Goal: Task Accomplishment & Management: Manage account settings

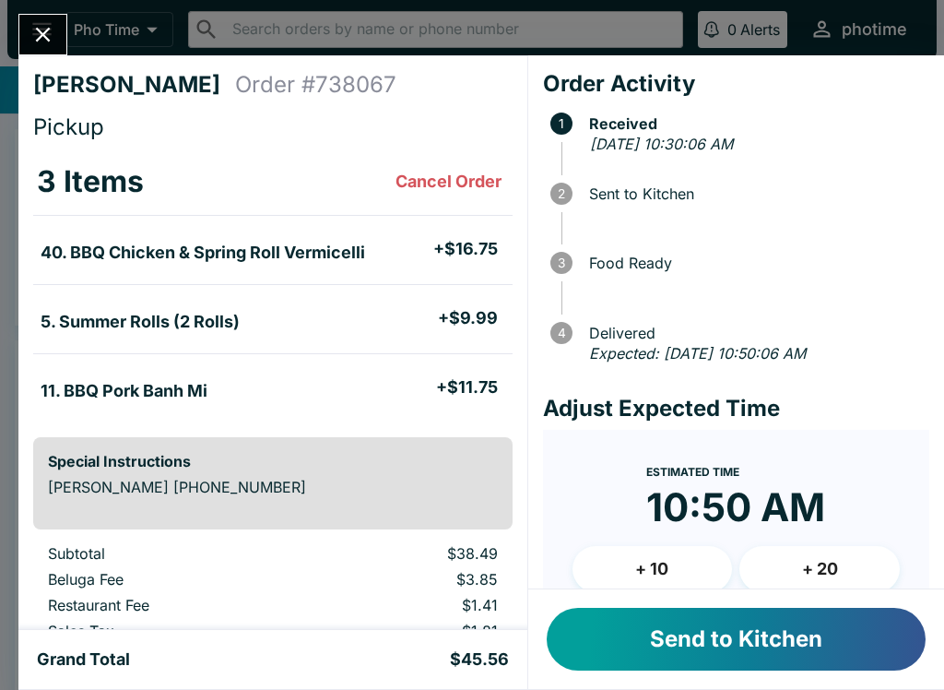
click at [720, 643] on button "Send to Kitchen" at bounding box center [736, 639] width 379 height 63
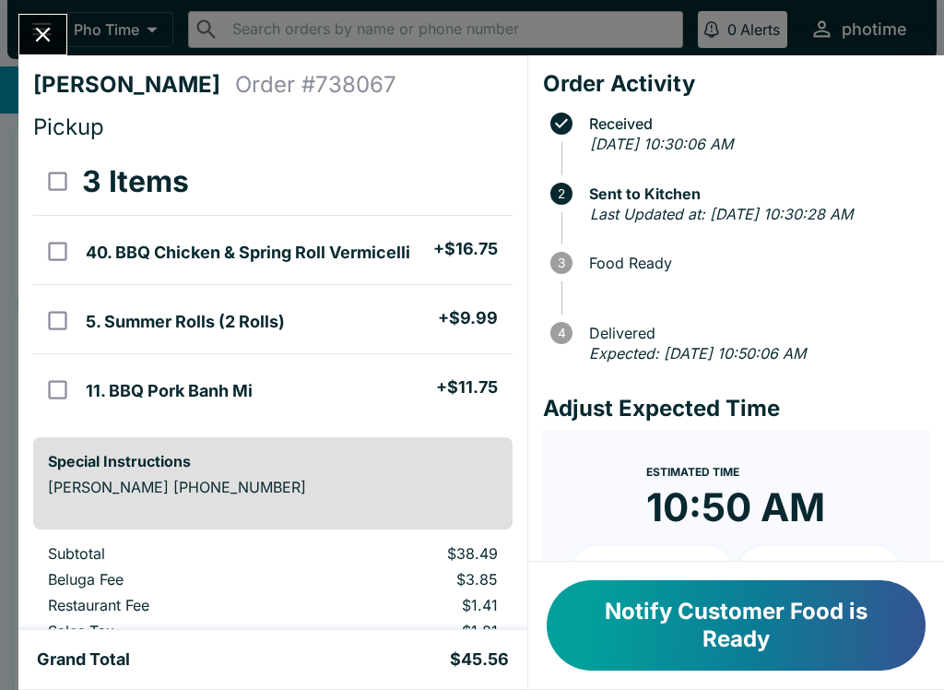
click at [754, 623] on button "Notify Customer Food is Ready" at bounding box center [736, 625] width 379 height 90
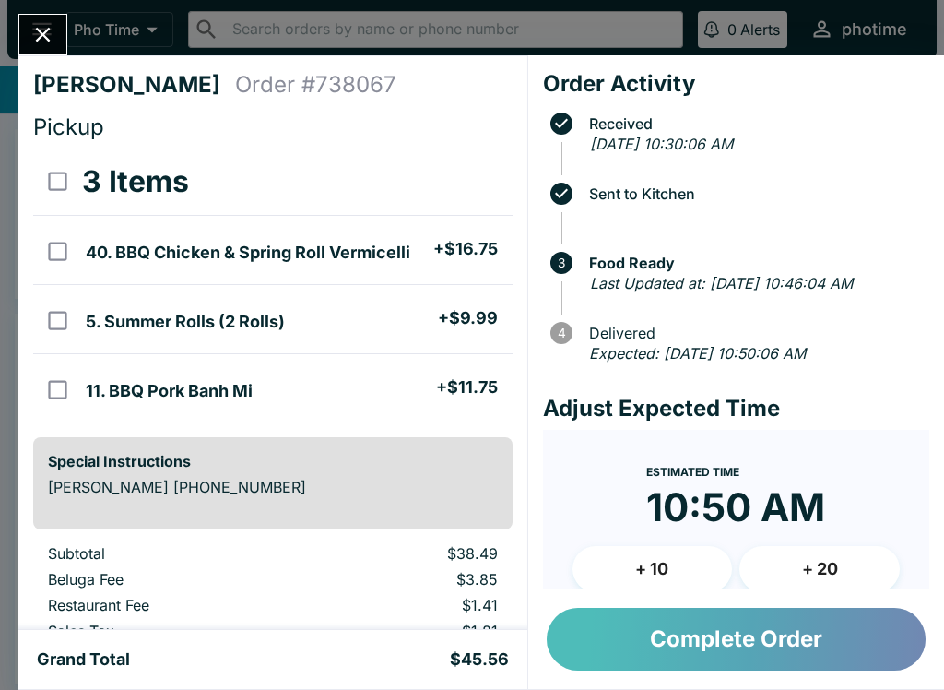
click at [750, 652] on button "Complete Order" at bounding box center [736, 639] width 379 height 63
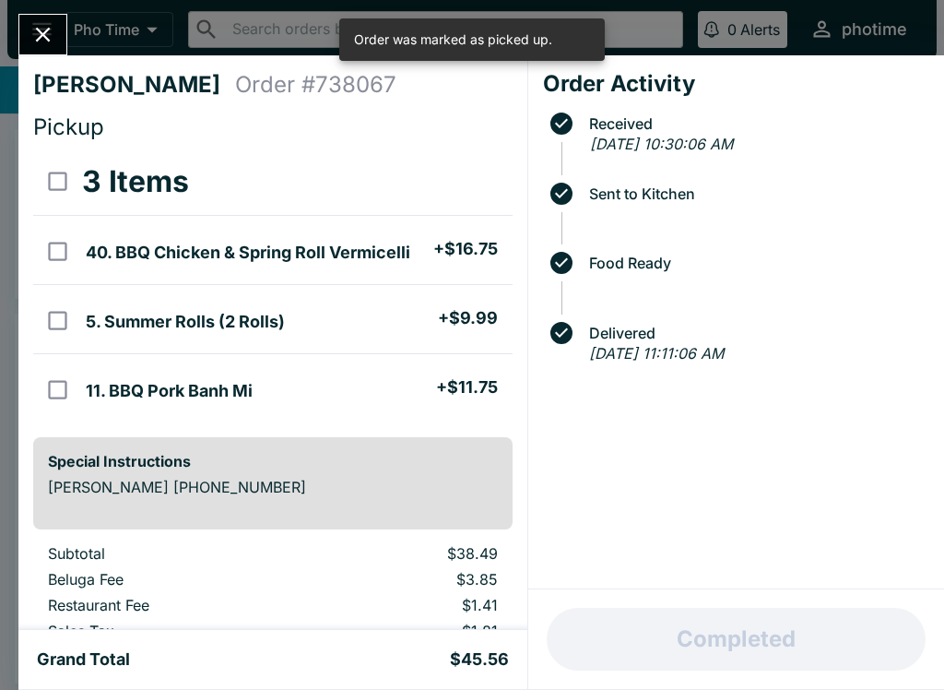
click at [78, 49] on div "[PERSON_NAME] Order # 738067 Pickup 3 Items 40. BBQ Chicken & Spring Roll Vermi…" at bounding box center [472, 345] width 944 height 690
click at [46, 53] on button "open drawer" at bounding box center [41, 29] width 47 height 47
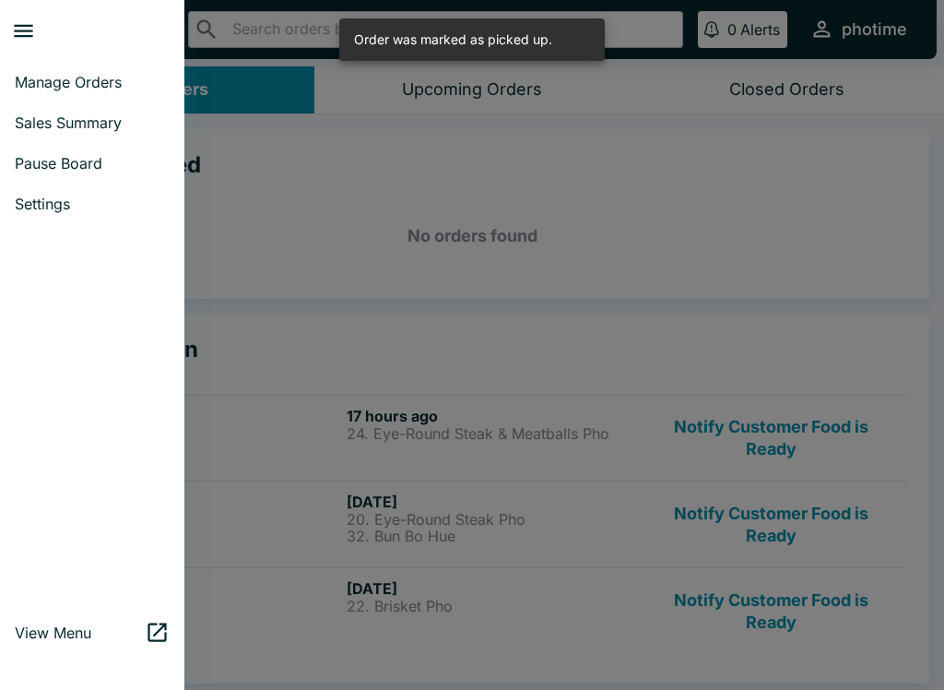
click at [488, 426] on div at bounding box center [472, 345] width 944 height 690
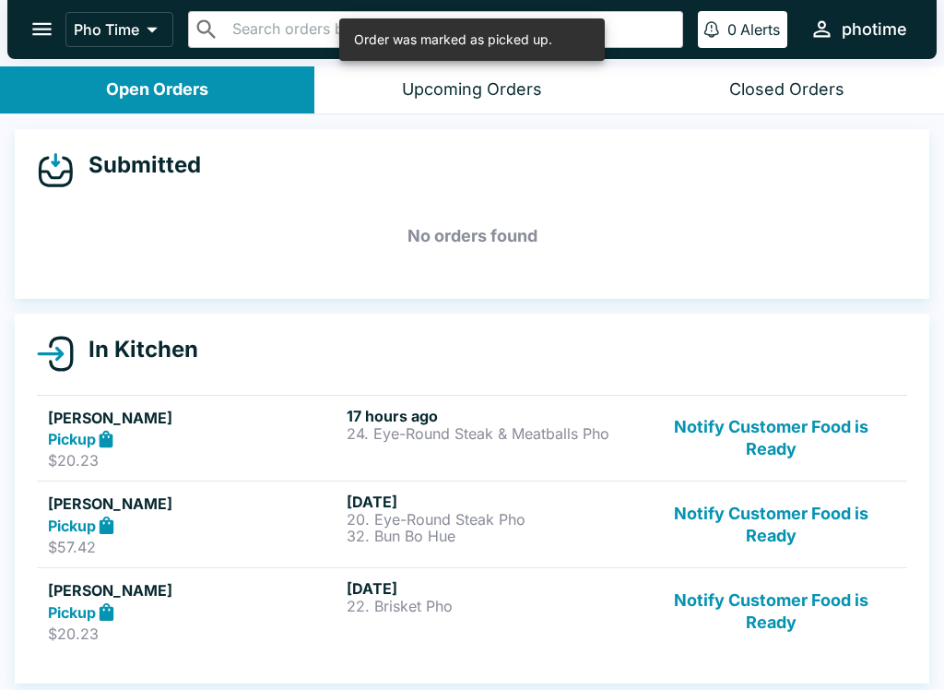
click at [755, 467] on button "Notify Customer Food is Ready" at bounding box center [772, 439] width 250 height 64
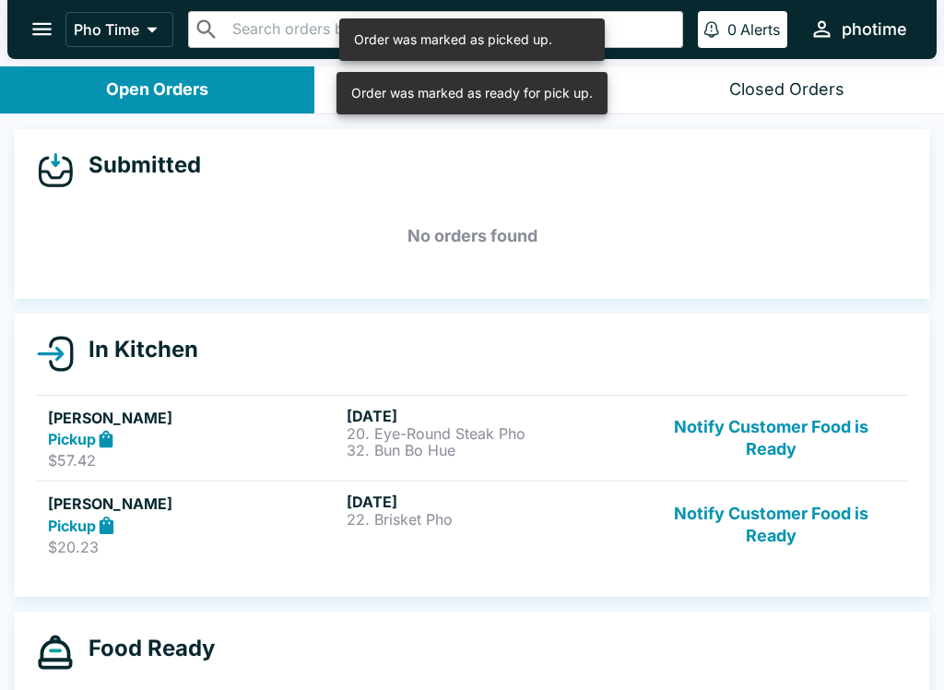
click at [731, 468] on button "Notify Customer Food is Ready" at bounding box center [772, 439] width 250 height 64
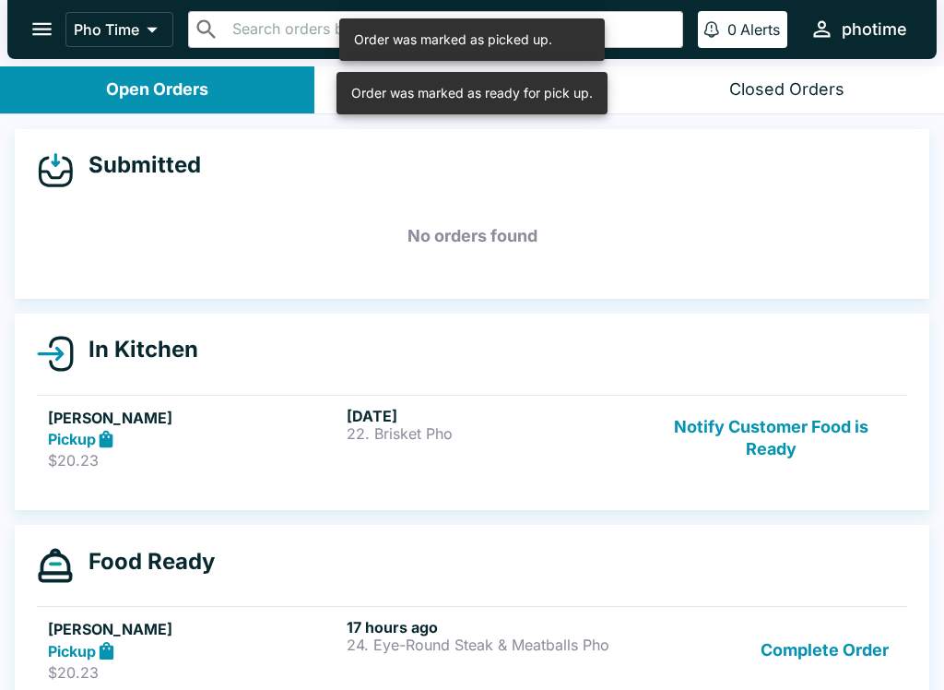
click at [726, 468] on button "Notify Customer Food is Ready" at bounding box center [772, 439] width 250 height 64
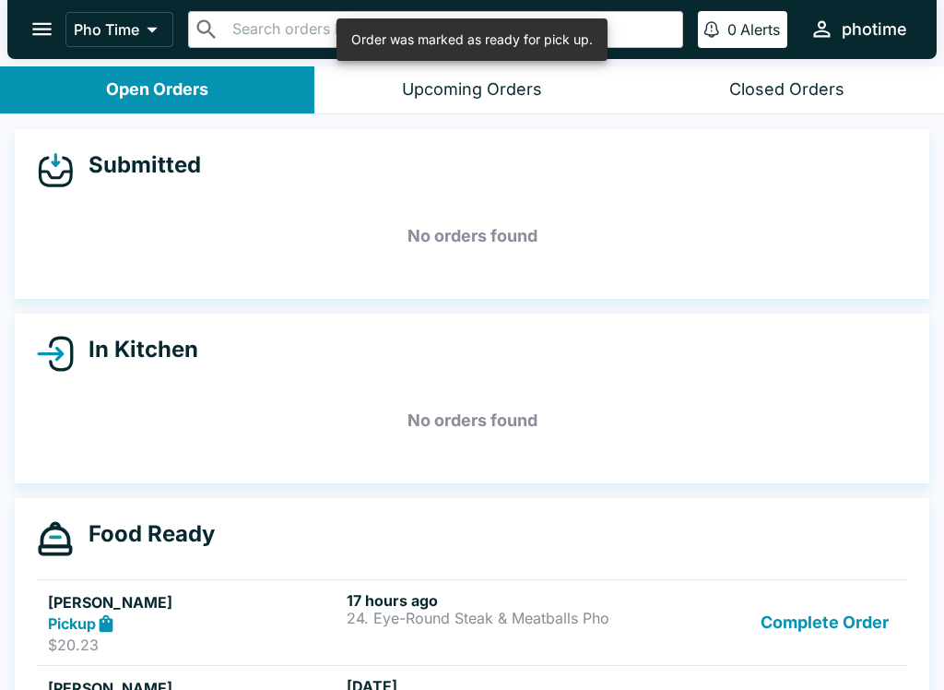
click at [802, 625] on button "Complete Order" at bounding box center [825, 623] width 143 height 64
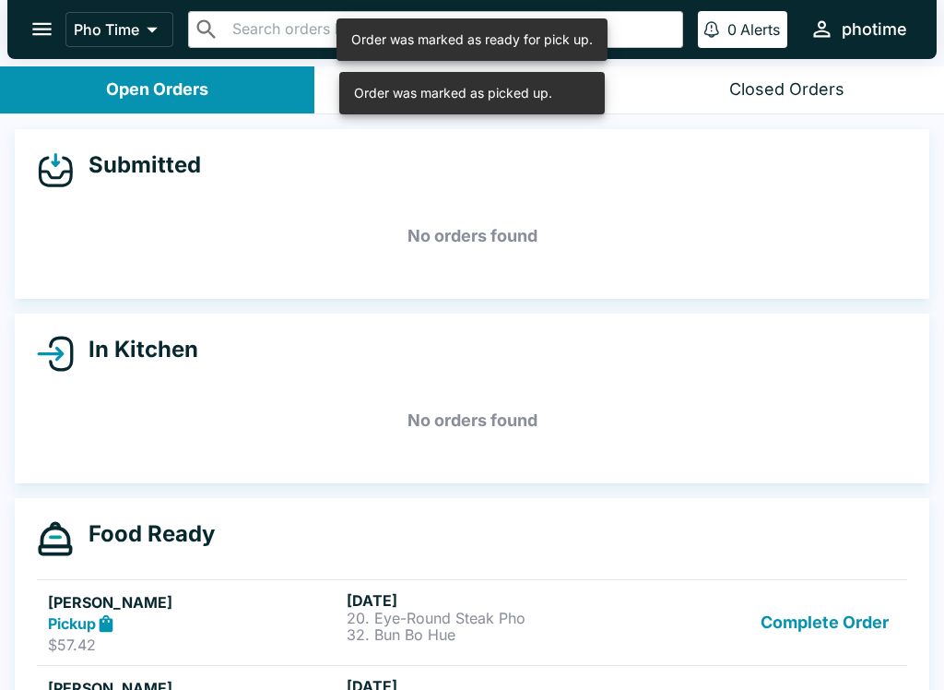
click at [773, 624] on button "Complete Order" at bounding box center [825, 623] width 143 height 64
click at [765, 622] on button "Complete Order" at bounding box center [825, 623] width 143 height 64
